Goal: Information Seeking & Learning: Find specific fact

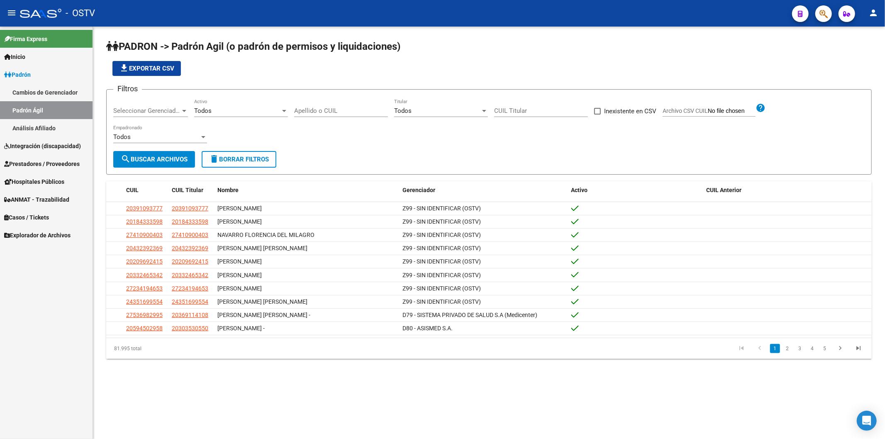
click at [75, 76] on link "Padrón" at bounding box center [46, 75] width 93 height 18
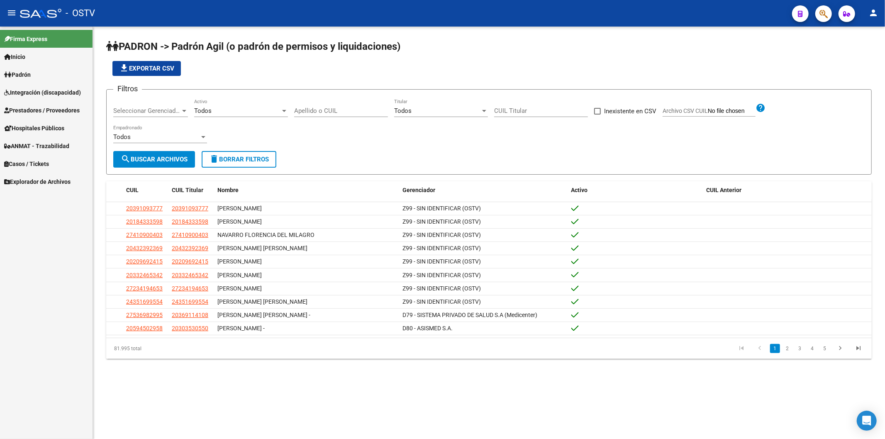
click at [129, 112] on span "Seleccionar Gerenciador" at bounding box center [146, 110] width 67 height 7
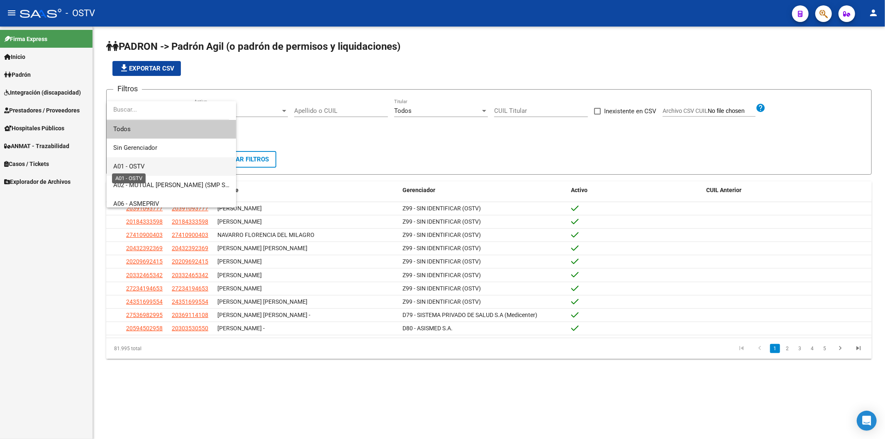
click at [135, 167] on span "A01 - OSTV" at bounding box center [129, 166] width 32 height 7
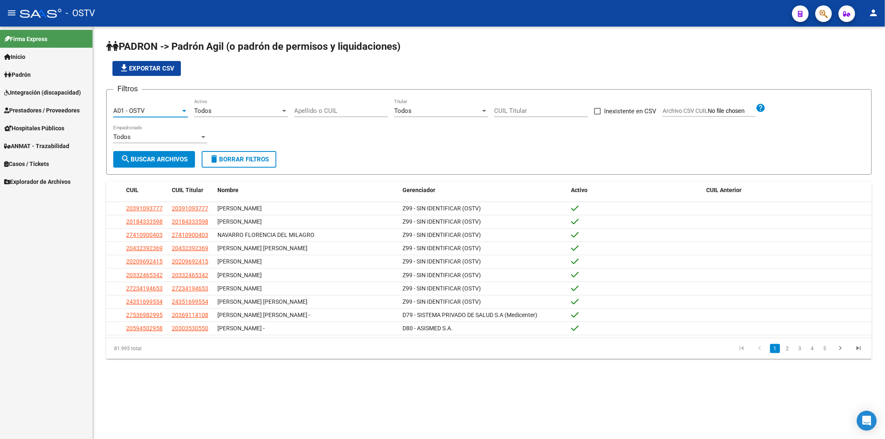
click at [224, 113] on div "Todos" at bounding box center [237, 110] width 86 height 7
click at [215, 135] on span "Si" at bounding box center [241, 129] width 94 height 19
click at [171, 161] on span "search Buscar Archivos" at bounding box center [154, 159] width 67 height 7
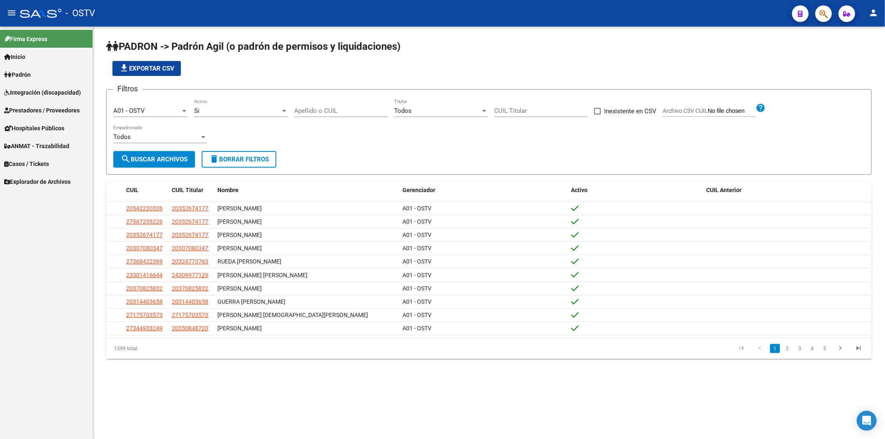
click at [304, 78] on app-list-header "PADRON -> Padrón Agil ([PERSON_NAME] de permisos y liquidaciones) file_download…" at bounding box center [489, 107] width 766 height 135
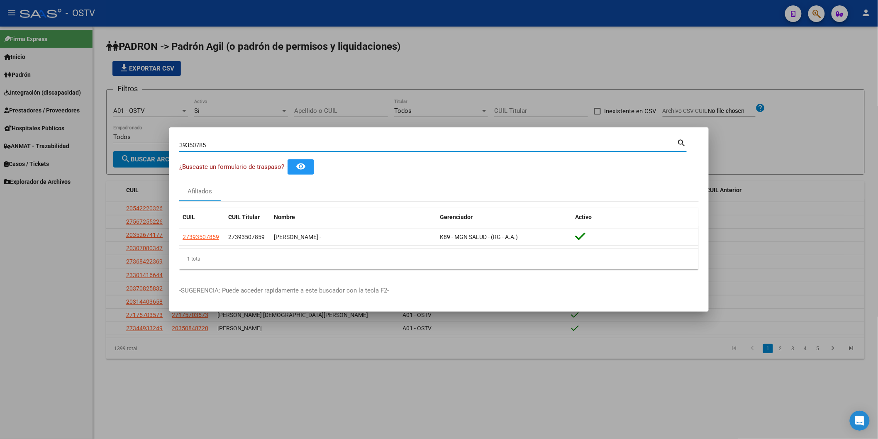
drag, startPoint x: 244, startPoint y: 144, endPoint x: 59, endPoint y: 135, distance: 185.0
click at [60, 135] on div "39350785 Buscar (apellido, dni, cuil, nro traspaso, cuit, obra social) search ¿…" at bounding box center [439, 219] width 878 height 439
paste input "24482940"
type input "24482940"
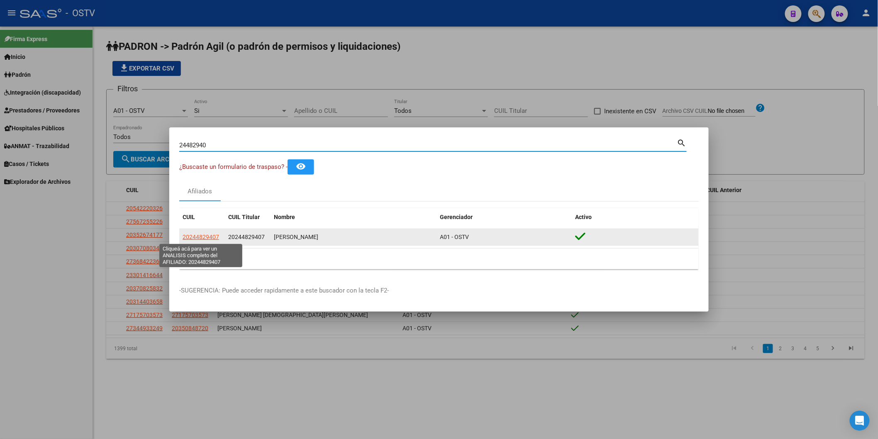
click at [208, 237] on span "20244829407" at bounding box center [201, 237] width 37 height 7
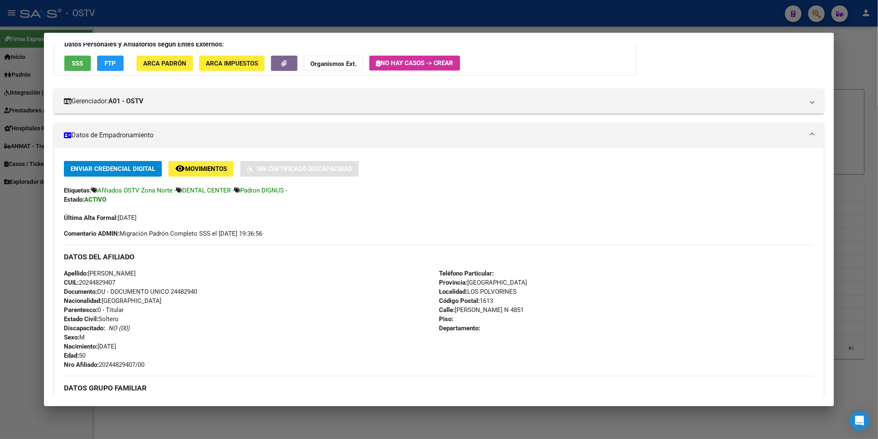
scroll to position [138, 0]
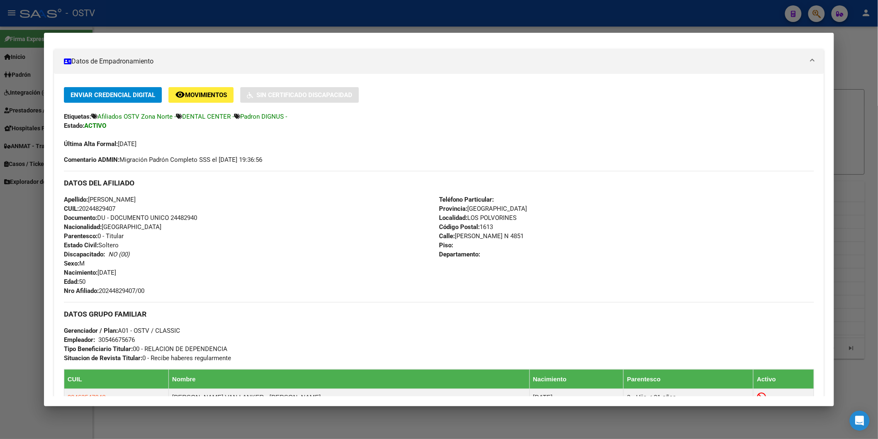
drag, startPoint x: 97, startPoint y: 289, endPoint x: 138, endPoint y: 293, distance: 41.6
click at [159, 291] on div "Apellido: [PERSON_NAME] CUIL: 20244829407 Documento: DU - DOCUMENTO UNICO 24482…" at bounding box center [251, 245] width 375 height 100
copy span "20244829407/00"
click at [193, 13] on div at bounding box center [439, 219] width 878 height 439
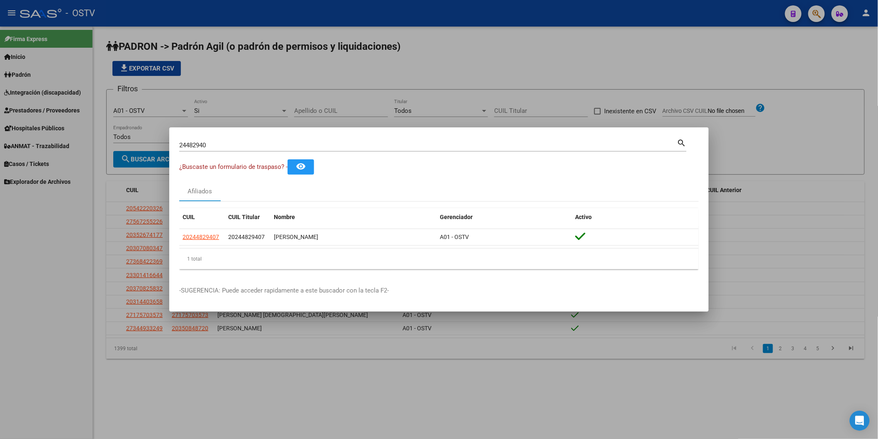
click at [335, 109] on div at bounding box center [439, 219] width 878 height 439
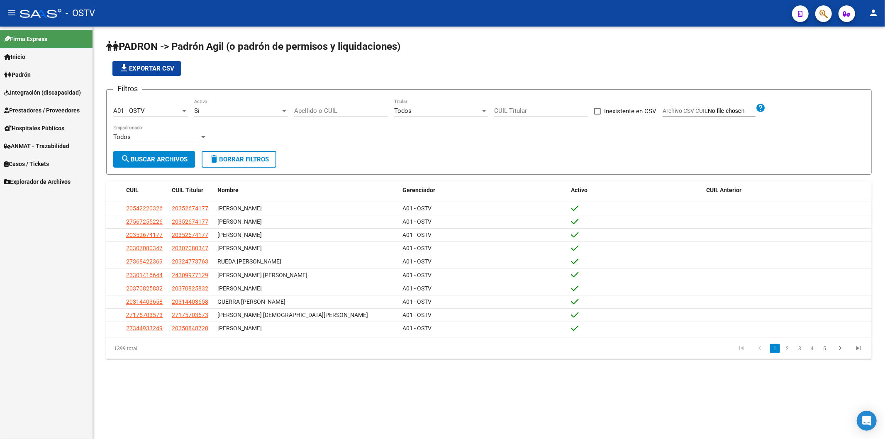
click at [335, 109] on input "Apellido o CUIL" at bounding box center [341, 110] width 94 height 7
type input "[PERSON_NAME]"
click at [824, 347] on link "2" at bounding box center [825, 348] width 10 height 9
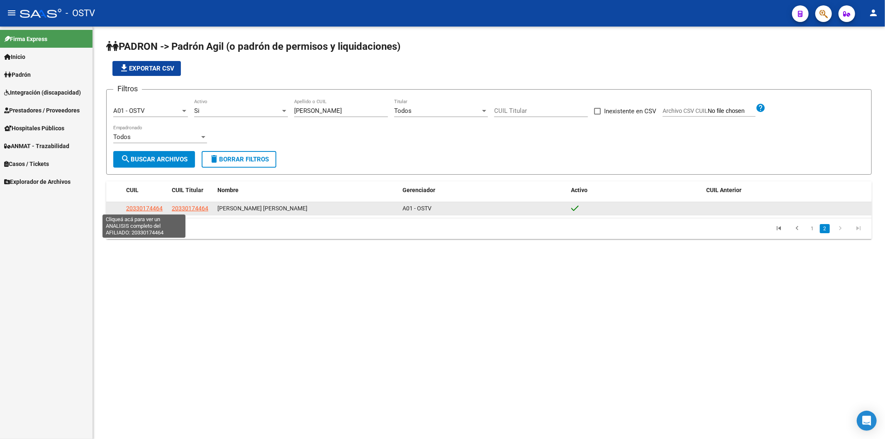
click at [154, 210] on span "20330174464" at bounding box center [144, 208] width 37 height 7
type textarea "20330174464"
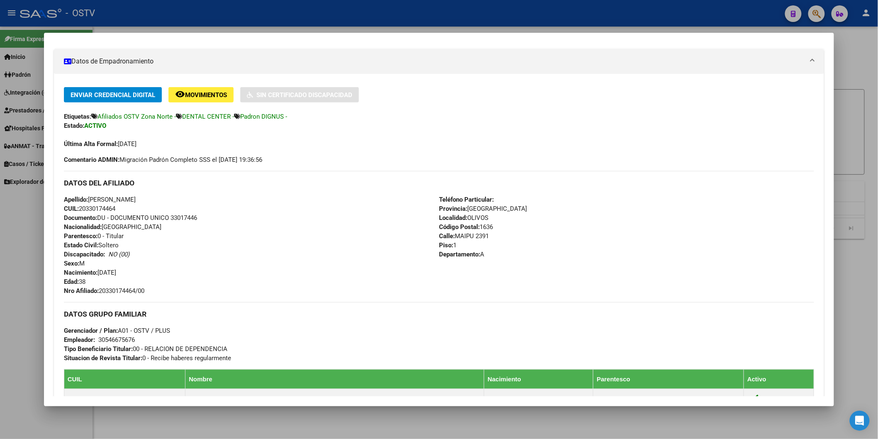
drag, startPoint x: 97, startPoint y: 288, endPoint x: 149, endPoint y: 294, distance: 52.2
click at [149, 294] on div "Apellido: [PERSON_NAME]: 20330174464 Documento: DU - DOCUMENTO UNICO 33017446 N…" at bounding box center [251, 245] width 375 height 100
copy span "20330174464/00"
click at [268, 16] on div at bounding box center [439, 219] width 878 height 439
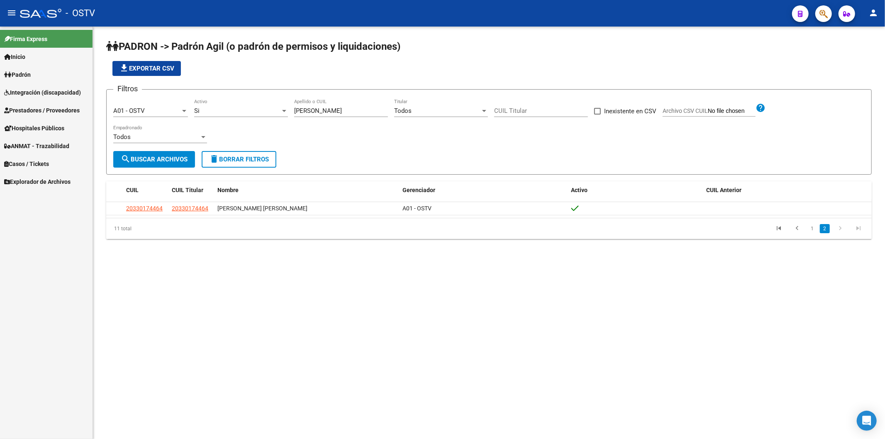
drag, startPoint x: 287, startPoint y: 50, endPoint x: 289, endPoint y: 88, distance: 38.3
click at [287, 51] on span "PADRON -> Padrón Agil (o padrón de permisos y liquidaciones)" at bounding box center [253, 47] width 294 height 12
drag, startPoint x: 320, startPoint y: 108, endPoint x: 286, endPoint y: 110, distance: 33.6
click at [286, 110] on div "Filtros A01 - OSTV Seleccionar Gerenciador Si Activo [PERSON_NAME] Apellido o C…" at bounding box center [489, 123] width 752 height 55
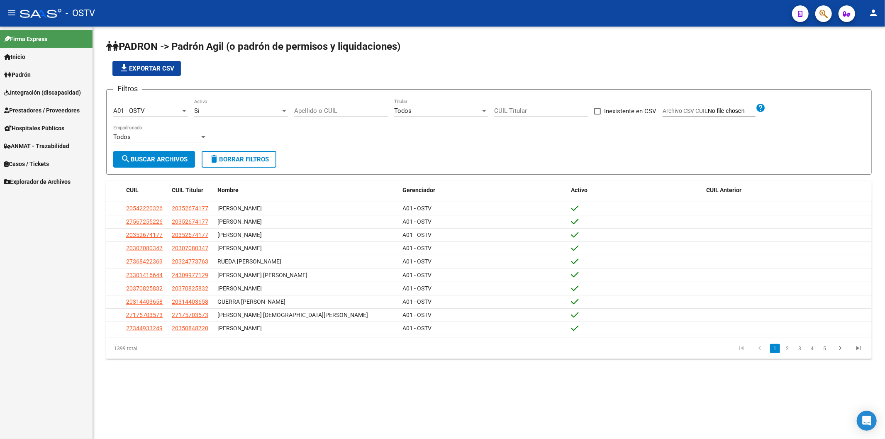
click at [310, 72] on div "file_download Exportar CSV" at bounding box center [489, 68] width 766 height 15
